Goal: Task Accomplishment & Management: Complete application form

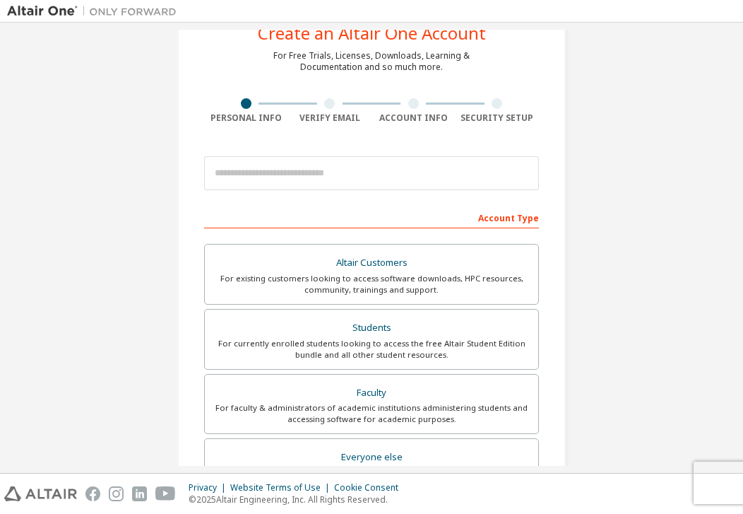
scroll to position [50, 0]
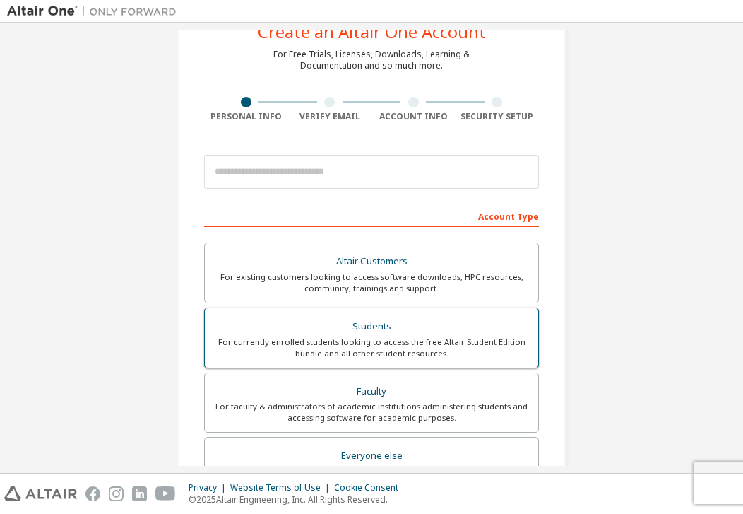
click at [342, 336] on div "Students" at bounding box center [371, 327] width 317 height 20
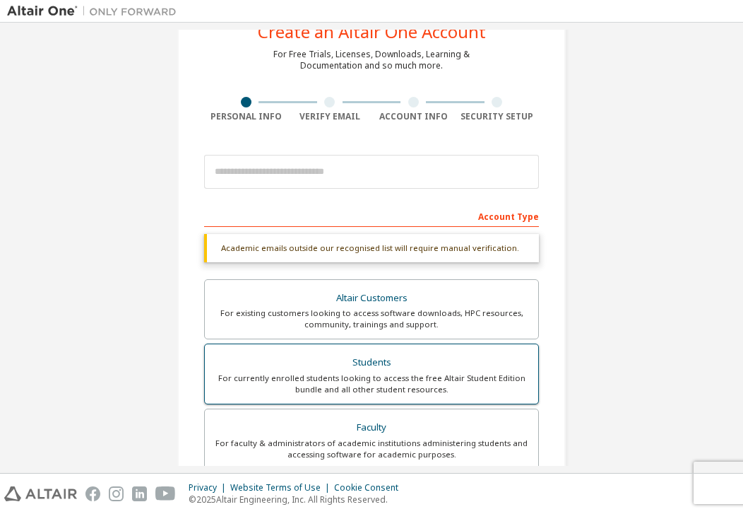
click at [446, 376] on div "For currently enrolled students looking to access the free Altair Student Editi…" at bounding box center [371, 383] width 317 height 23
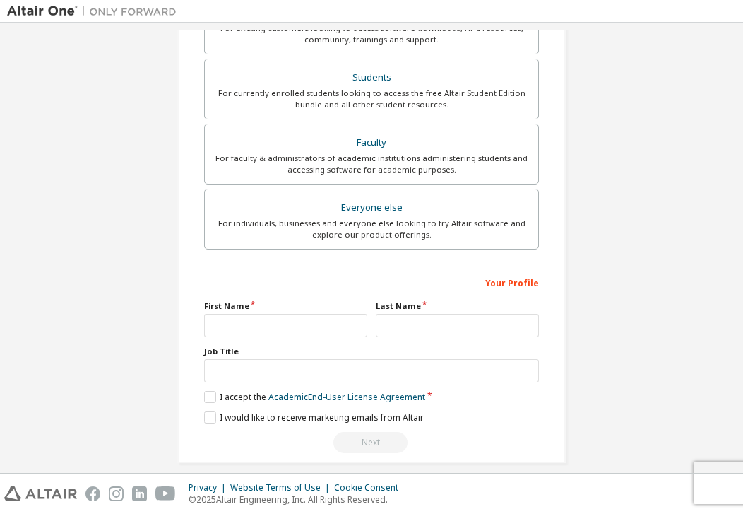
scroll to position [349, 0]
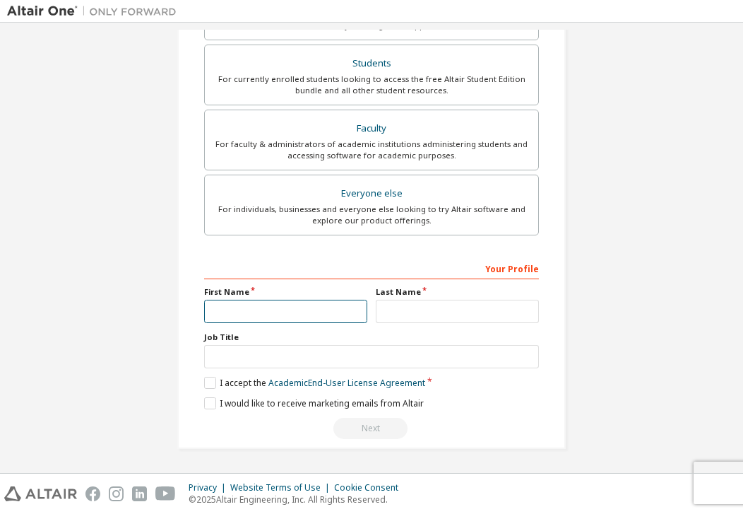
click at [264, 302] on input "text" at bounding box center [285, 311] width 163 height 23
type input "****"
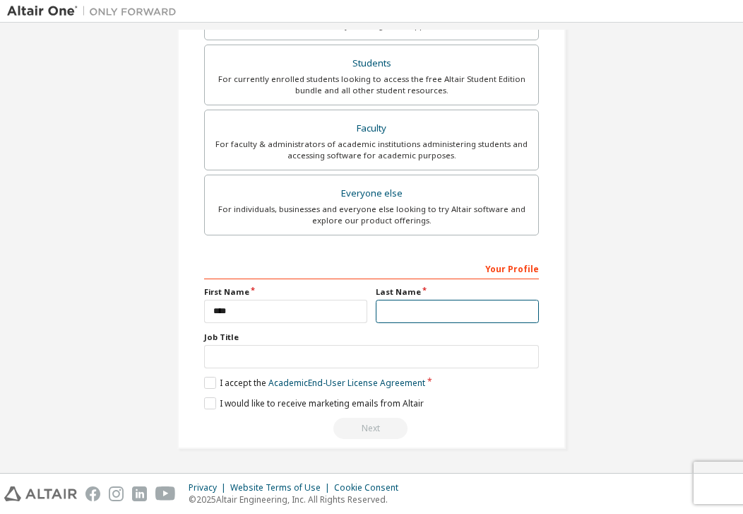
click at [391, 307] on input "text" at bounding box center [457, 311] width 163 height 23
type input "******"
click at [321, 369] on div "**********" at bounding box center [371, 347] width 335 height 183
click at [204, 383] on label "I accept the Academic End-User License Agreement" at bounding box center [314, 383] width 221 height 12
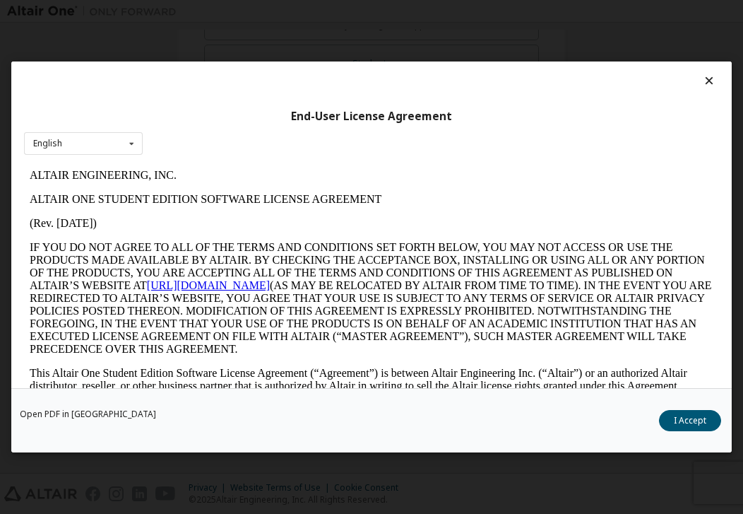
scroll to position [0, 0]
click at [90, 137] on div "English English" at bounding box center [83, 143] width 119 height 23
click at [686, 413] on button "I Accept" at bounding box center [690, 420] width 62 height 21
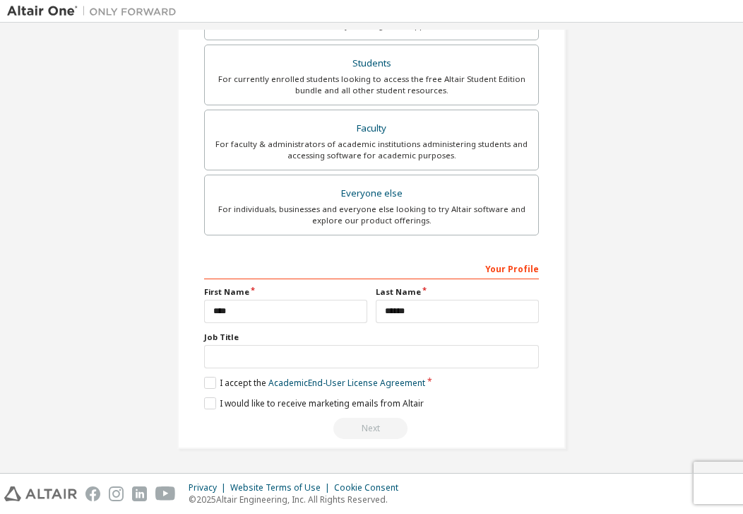
click at [360, 434] on div "Next" at bounding box center [371, 428] width 335 height 21
click at [237, 356] on input "text" at bounding box center [371, 356] width 335 height 23
click at [206, 401] on label "I would like to receive marketing emails from Altair" at bounding box center [314, 403] width 220 height 12
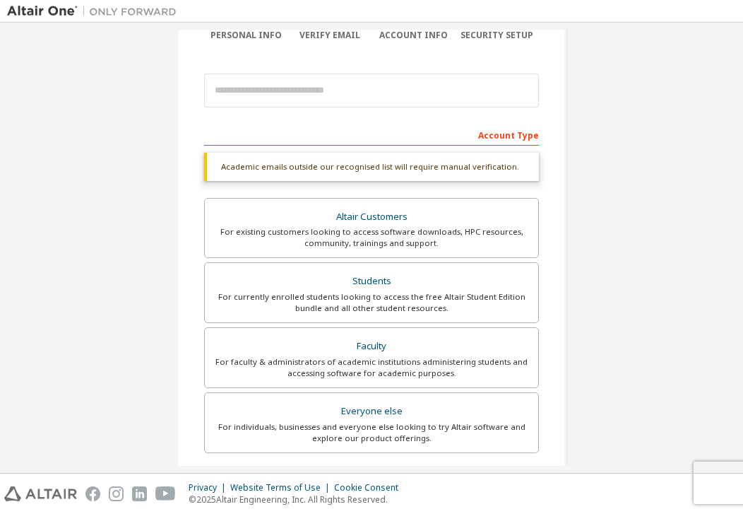
scroll to position [120, 0]
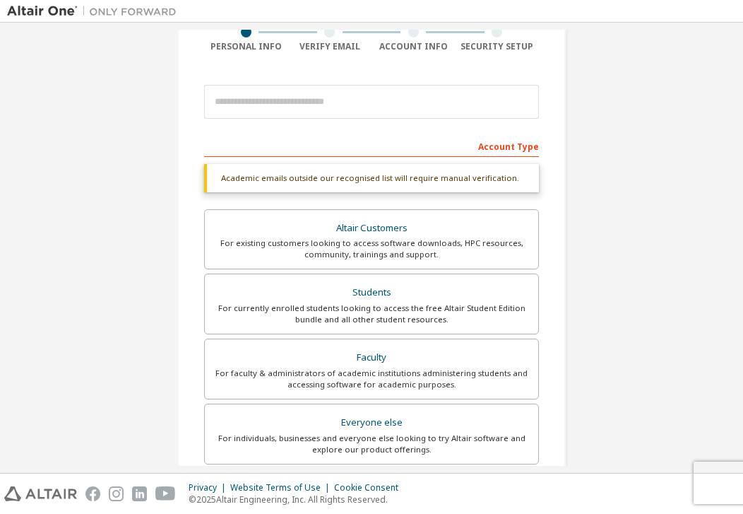
click at [352, 179] on div "Academic emails outside our recognised list will require manual verification." at bounding box center [371, 178] width 335 height 28
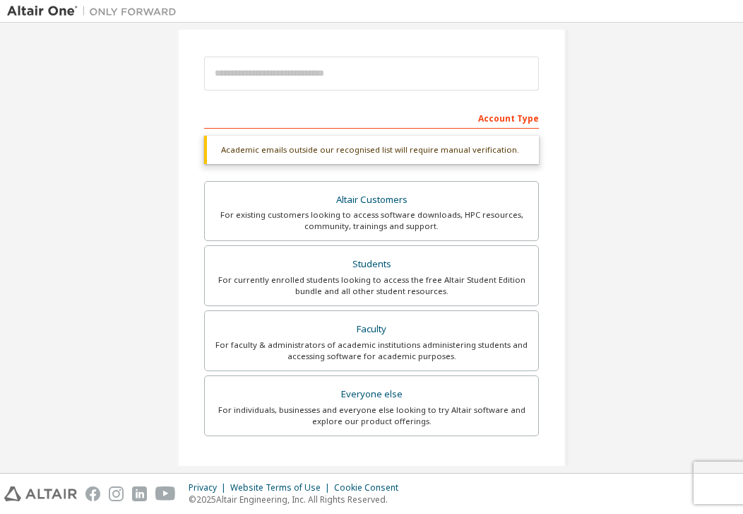
scroll to position [152, 0]
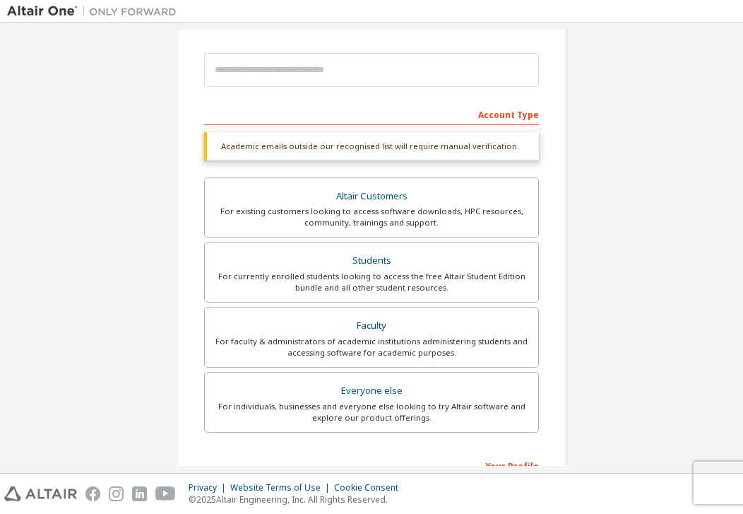
click at [414, 184] on label "Altair Customers For existing customers looking to access software downloads, H…" at bounding box center [371, 207] width 335 height 61
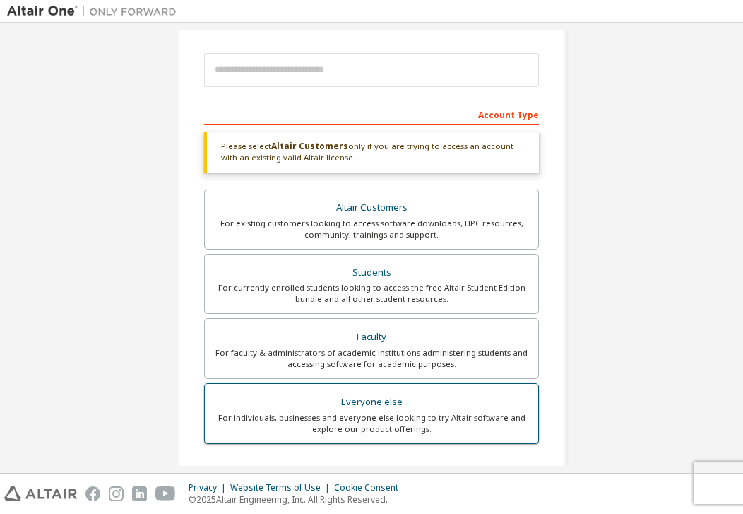
click at [324, 414] on div "For individuals, businesses and everyone else looking to try Altair software an…" at bounding box center [371, 423] width 317 height 23
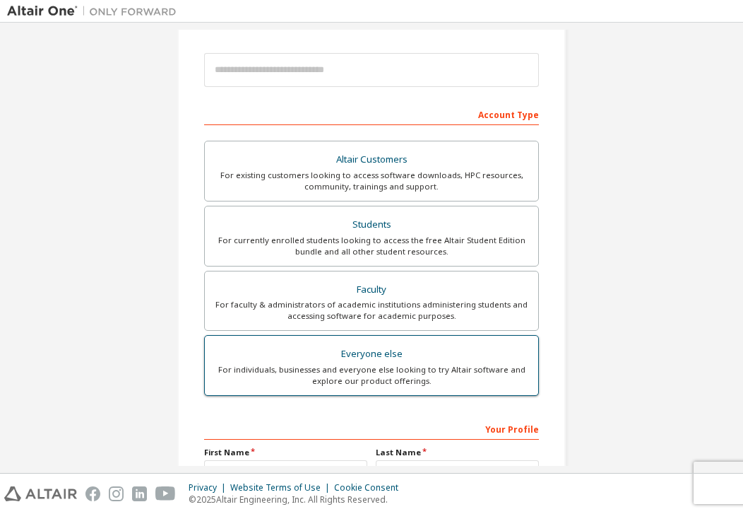
scroll to position [312, 0]
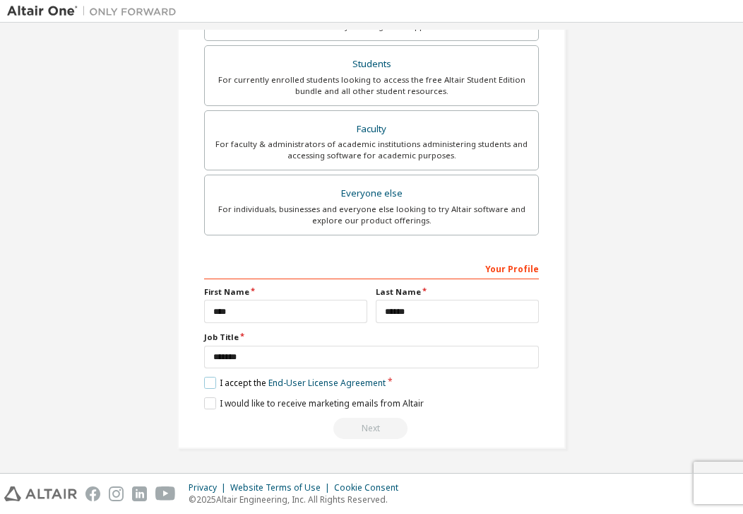
click at [209, 384] on label "I accept the End-User License Agreement" at bounding box center [295, 383] width 182 height 12
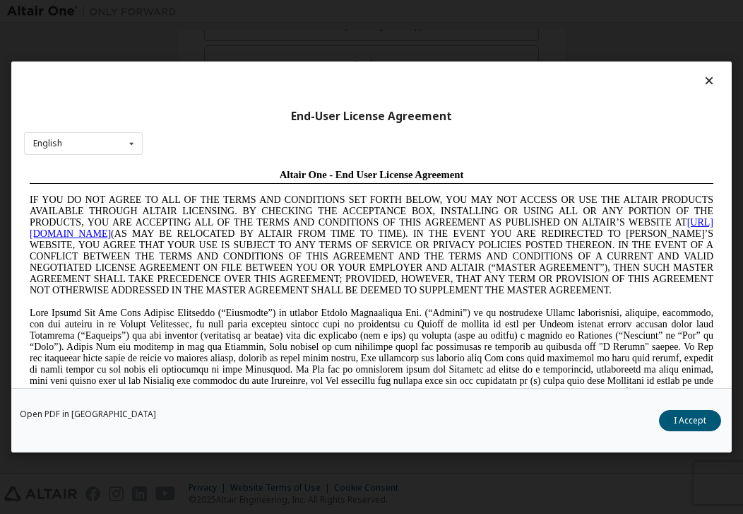
scroll to position [0, 0]
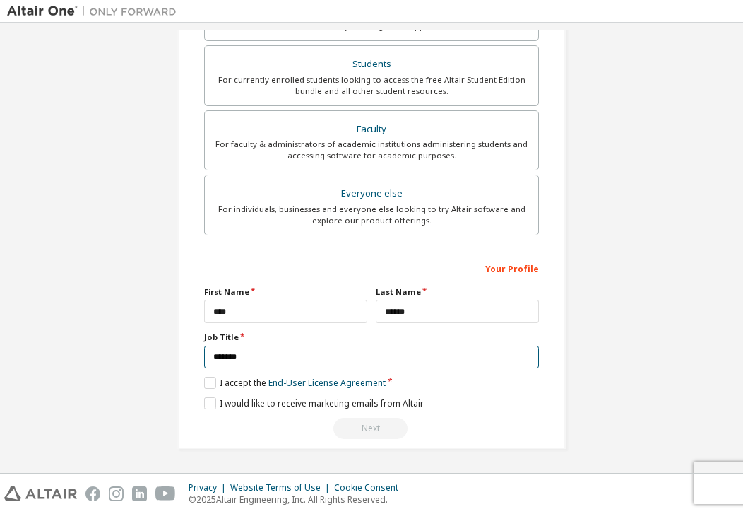
click at [288, 355] on input "*******" at bounding box center [371, 356] width 335 height 23
type input "*******"
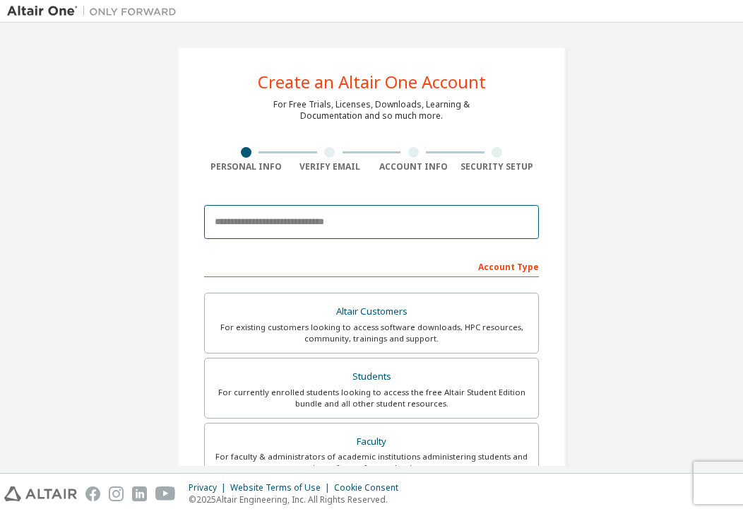
click at [314, 228] on input "email" at bounding box center [371, 222] width 335 height 34
type input "**********"
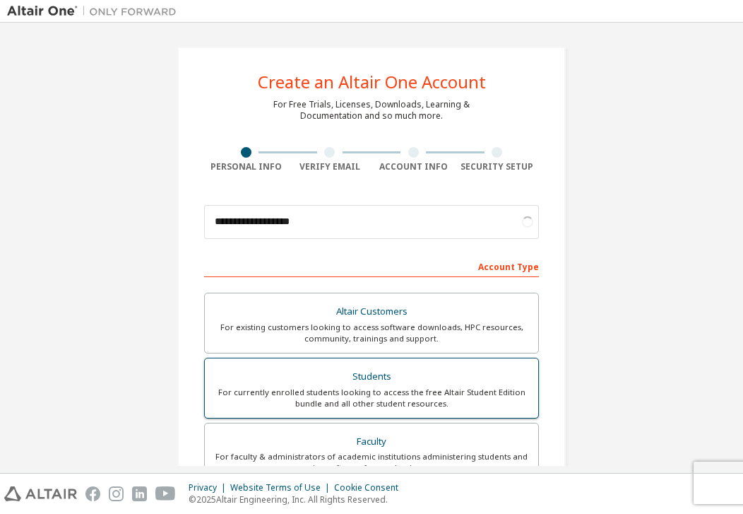
click at [311, 379] on div "Students" at bounding box center [371, 377] width 317 height 20
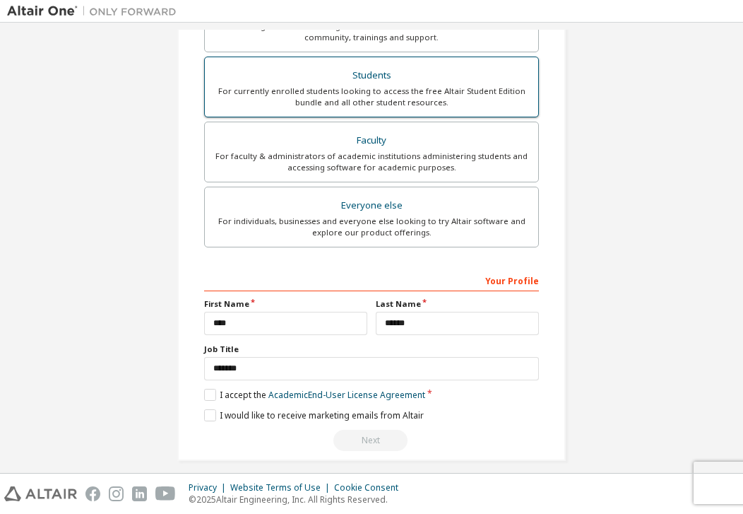
scroll to position [349, 0]
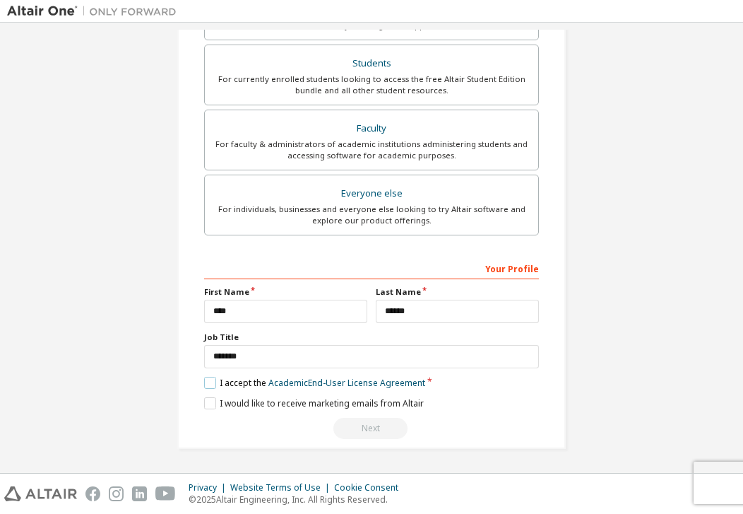
click at [205, 384] on label "I accept the Academic End-User License Agreement" at bounding box center [314, 383] width 221 height 12
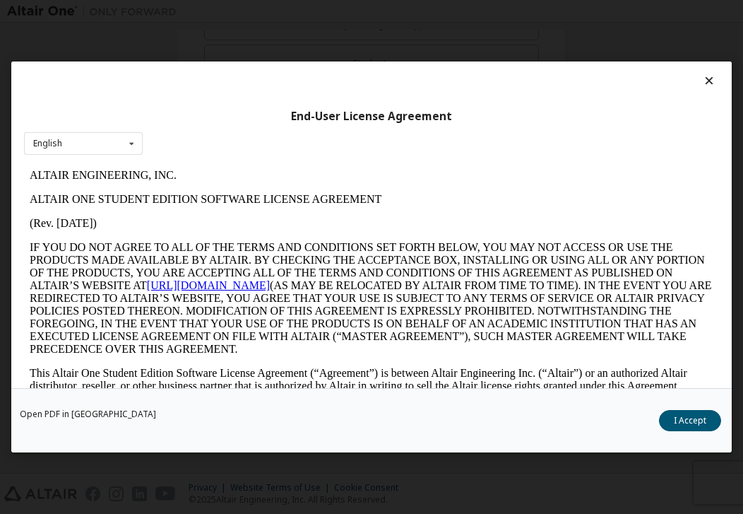
scroll to position [0, 0]
click at [686, 415] on button "I Accept" at bounding box center [690, 420] width 62 height 21
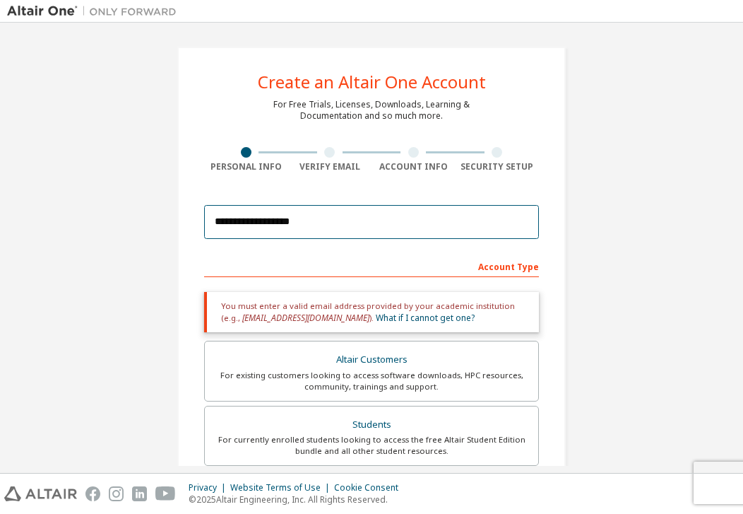
click at [348, 214] on input "**********" at bounding box center [371, 222] width 335 height 34
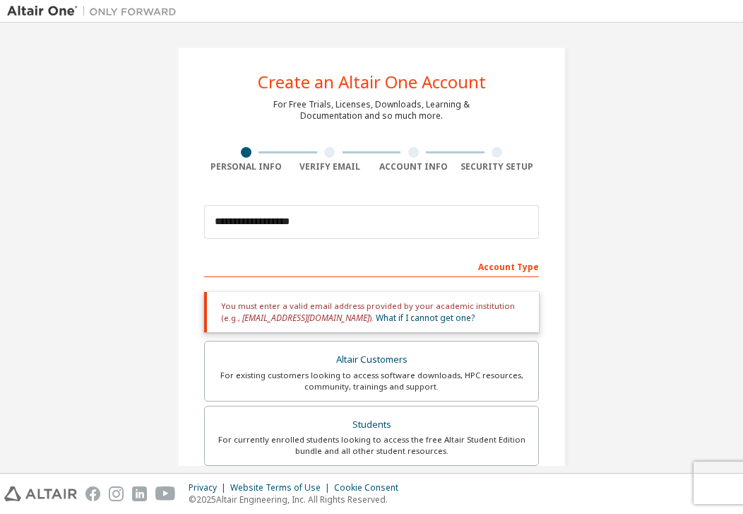
click at [321, 255] on div "Account Type" at bounding box center [371, 265] width 335 height 23
click at [376, 319] on link "What if I cannot get one?" at bounding box center [425, 318] width 99 height 12
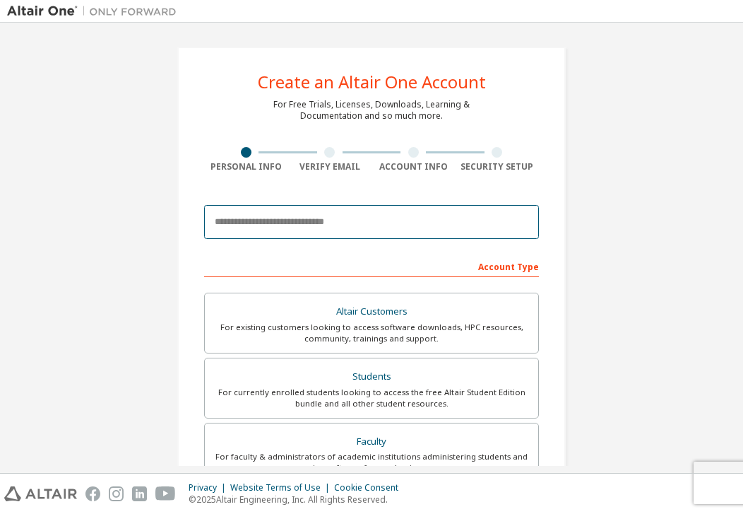
click at [350, 225] on input "email" at bounding box center [371, 222] width 335 height 34
type input "*"
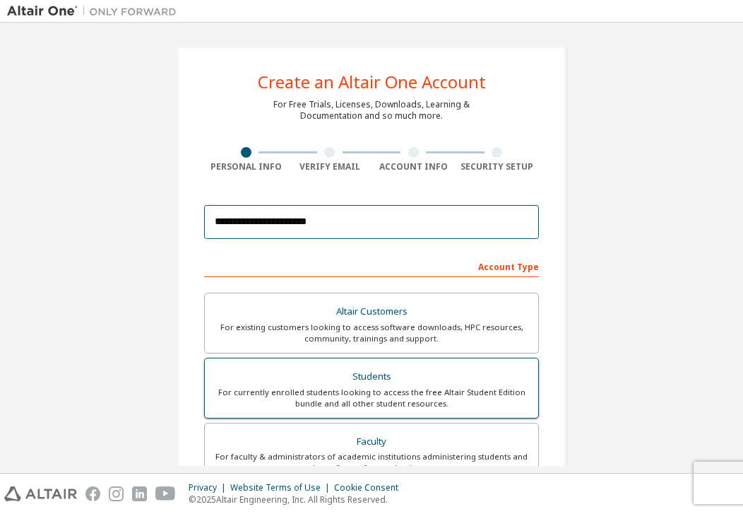
type input "**********"
click at [389, 376] on div "Students" at bounding box center [371, 377] width 317 height 20
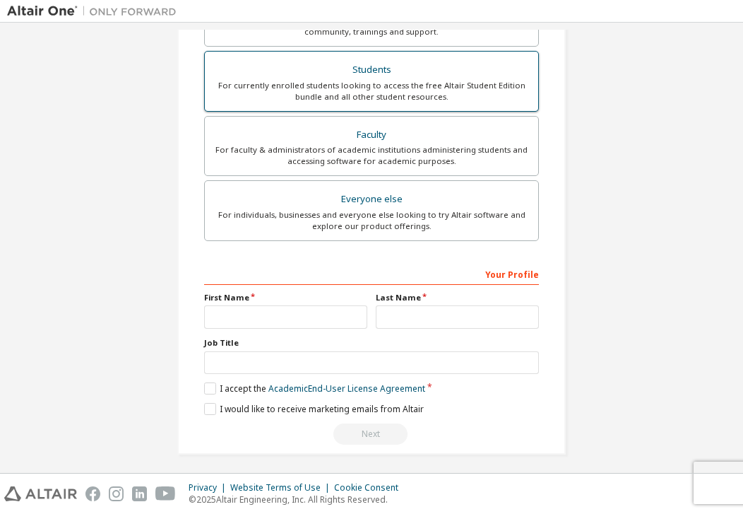
scroll to position [312, 0]
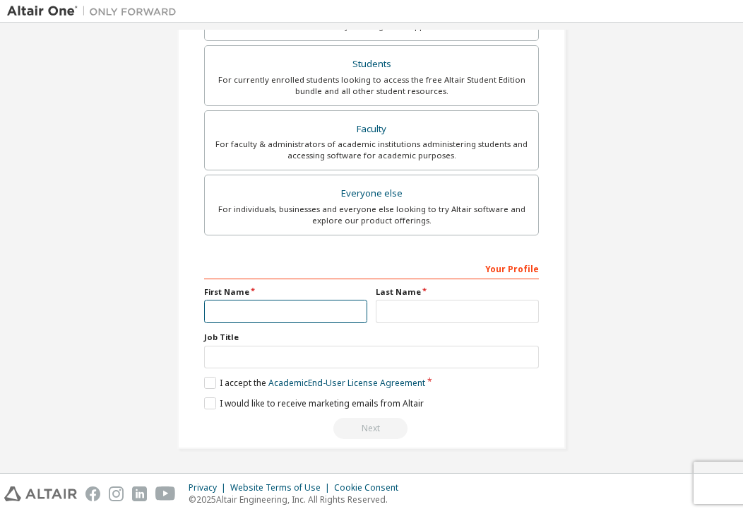
click at [308, 312] on input "text" at bounding box center [285, 311] width 163 height 23
type input "****"
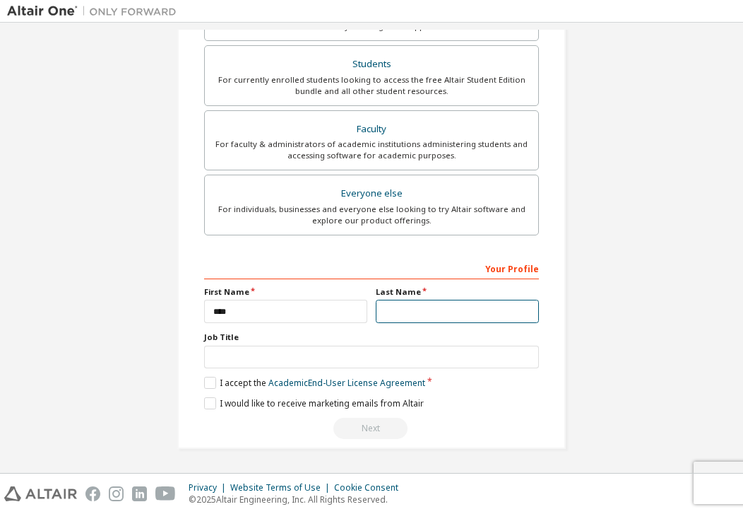
click at [406, 321] on input "text" at bounding box center [457, 311] width 163 height 23
type input "******"
click at [204, 383] on label "I accept the Academic End-User License Agreement" at bounding box center [314, 383] width 221 height 12
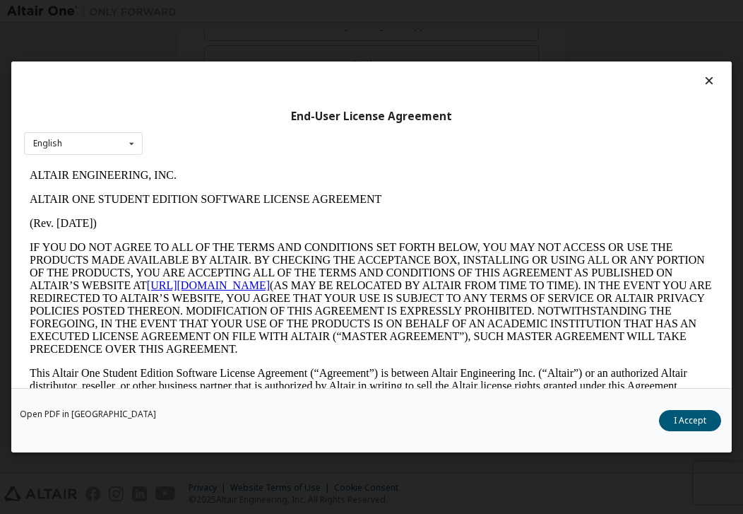
scroll to position [0, 0]
click at [679, 419] on button "I Accept" at bounding box center [690, 420] width 62 height 21
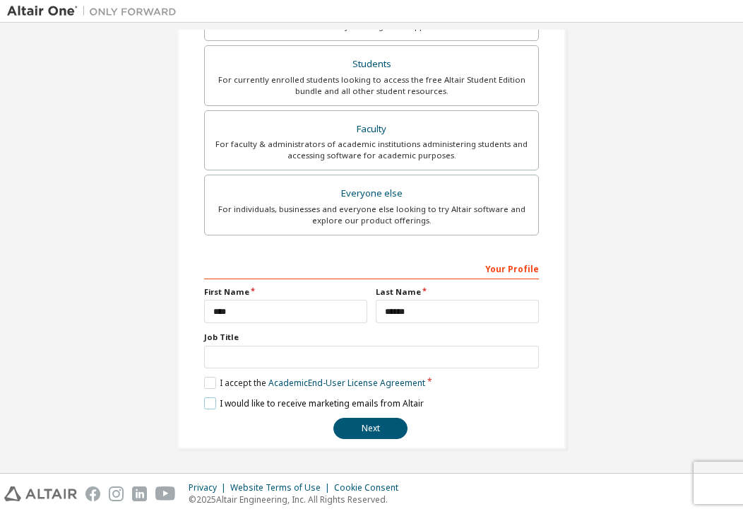
click at [209, 398] on label "I would like to receive marketing emails from Altair" at bounding box center [314, 403] width 220 height 12
click at [380, 430] on button "Next" at bounding box center [370, 428] width 74 height 21
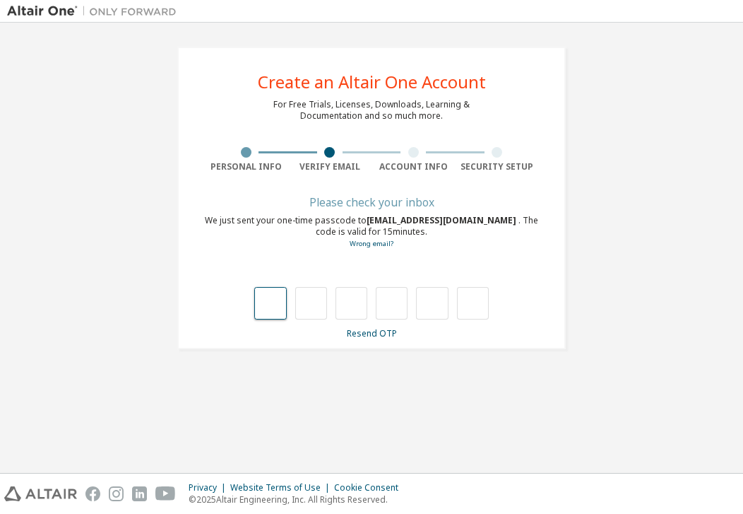
type input "*"
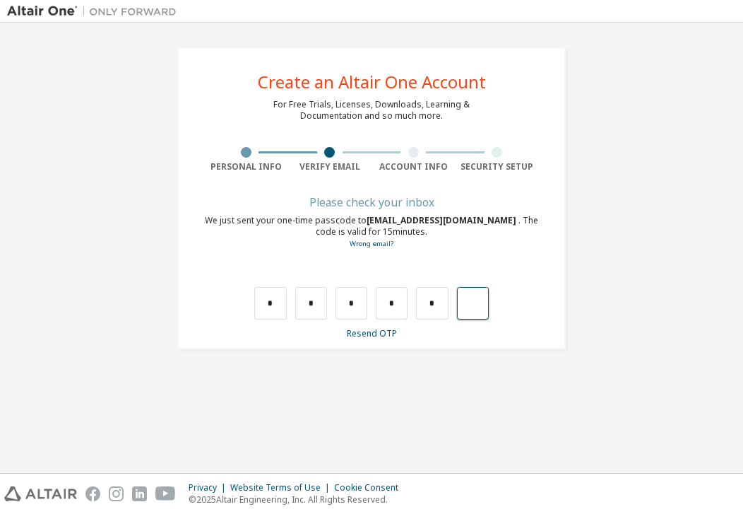
type input "*"
